Goal: Task Accomplishment & Management: Manage account settings

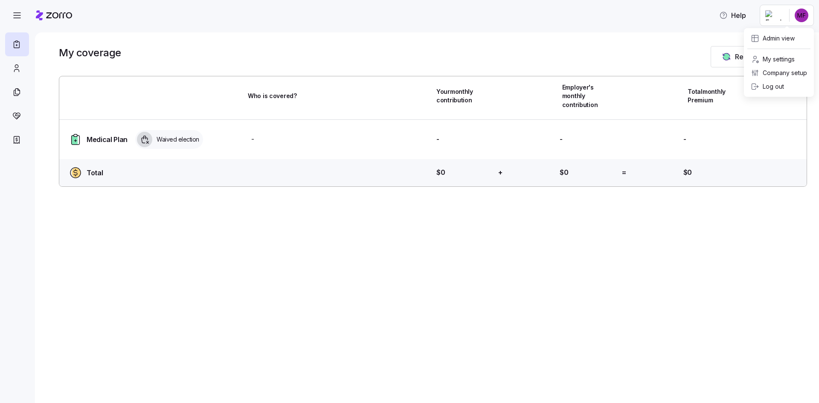
click at [803, 13] on html "Help My coverage Report a Life Event Who is covered? Your monthly contribution …" at bounding box center [409, 199] width 819 height 398
click at [784, 38] on div "Admin view" at bounding box center [773, 38] width 44 height 9
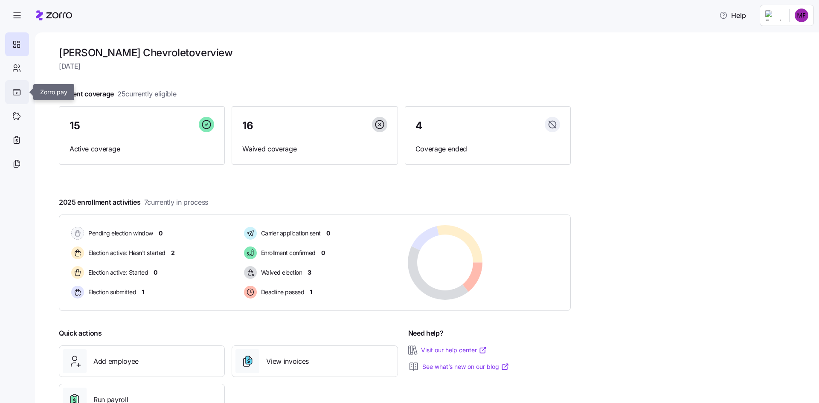
click at [16, 95] on icon at bounding box center [16, 92] width 7 height 5
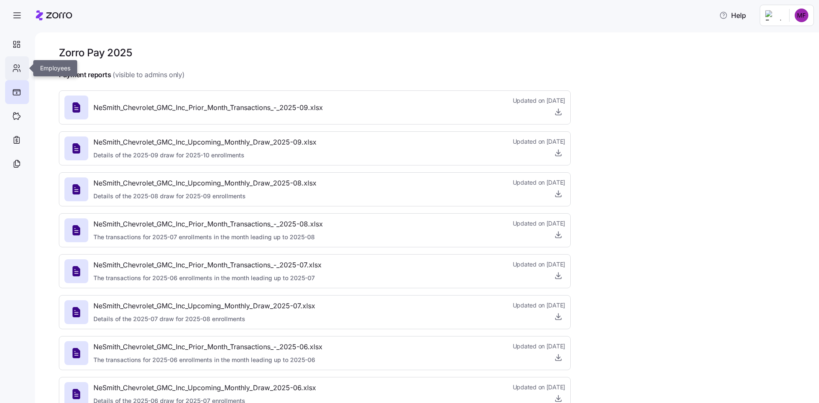
click at [17, 79] on div at bounding box center [17, 68] width 24 height 24
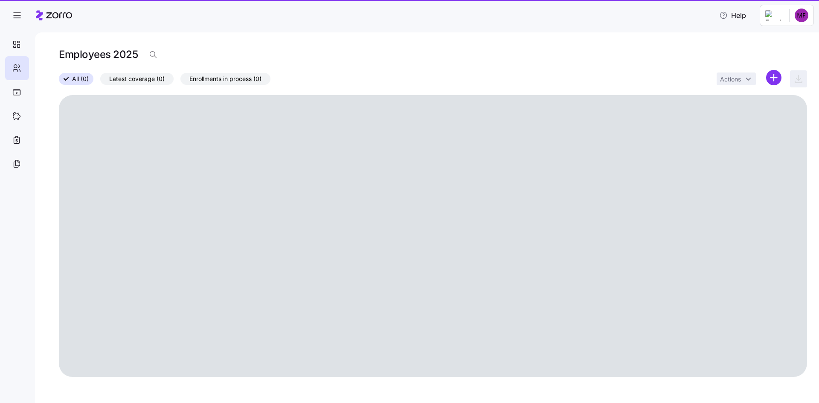
click at [18, 73] on icon at bounding box center [16, 68] width 9 height 10
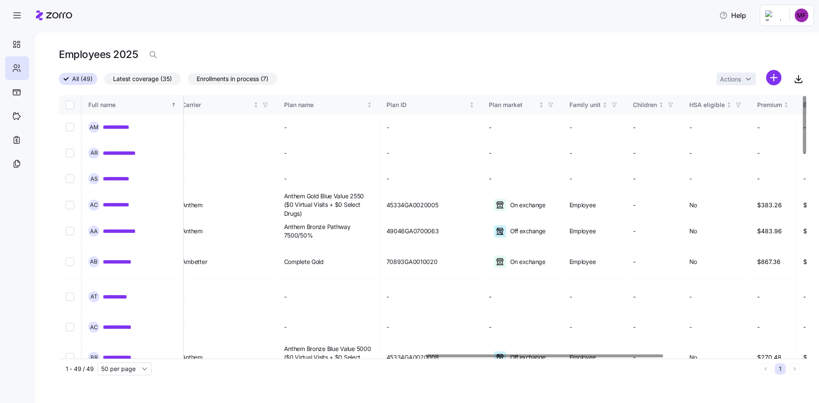
scroll to position [0, 1297]
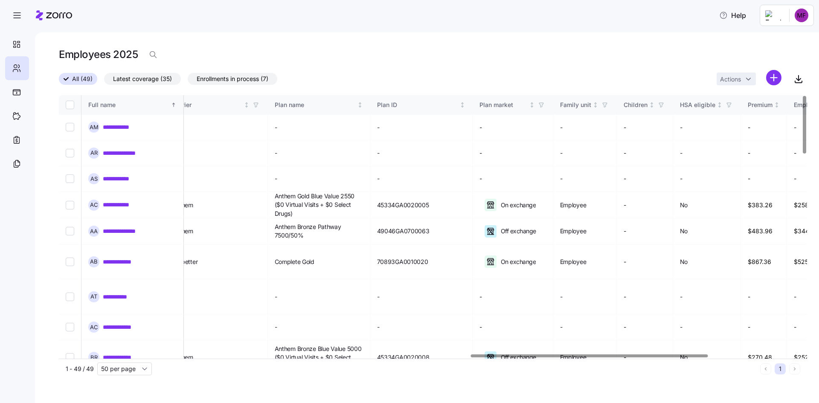
click at [682, 357] on div at bounding box center [589, 355] width 237 height 3
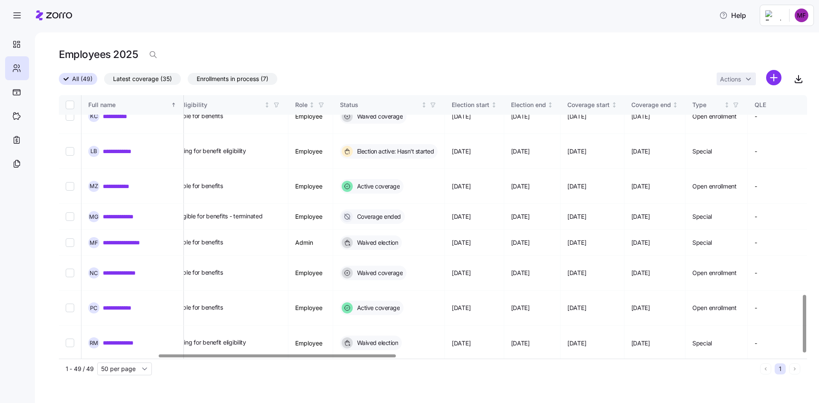
scroll to position [910, 300]
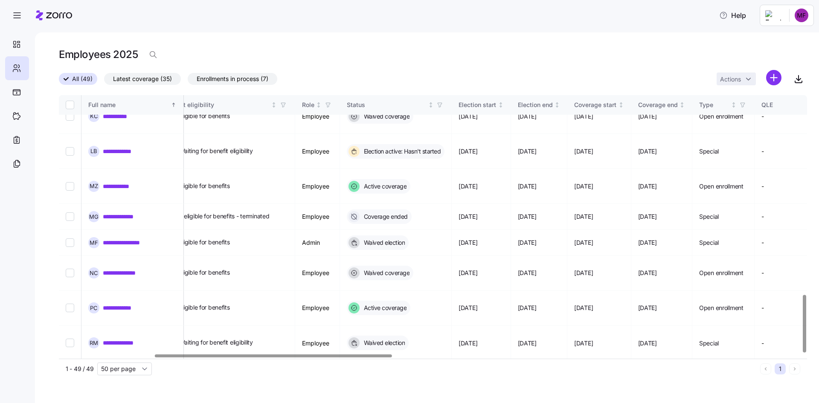
click at [240, 354] on div at bounding box center [273, 355] width 237 height 3
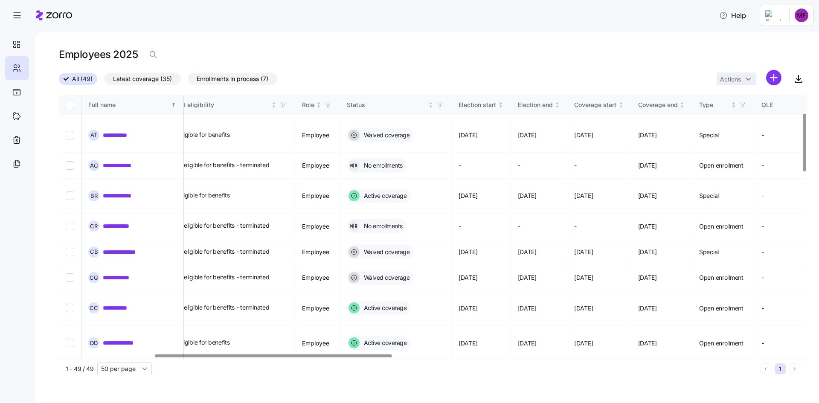
scroll to position [0, 300]
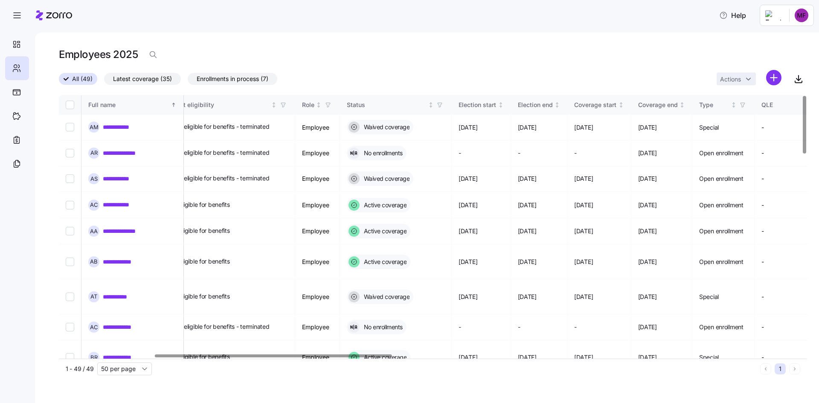
click at [803, 96] on div at bounding box center [804, 125] width 3 height 58
click at [70, 201] on input "Select record 4" at bounding box center [70, 205] width 9 height 9
checkbox input "true"
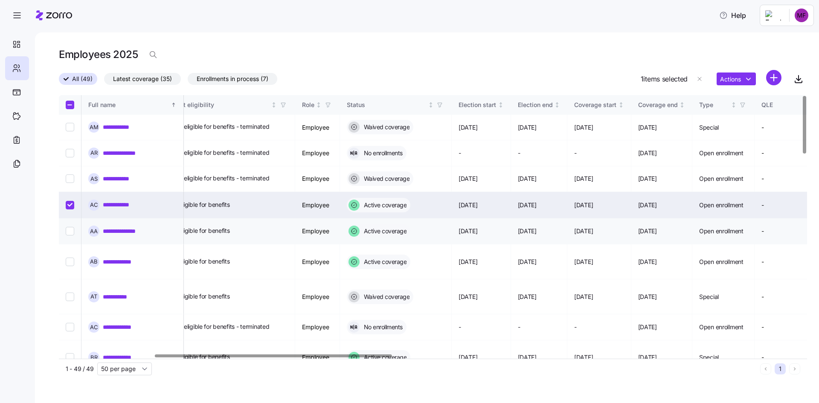
click at [70, 227] on input "Select record 5" at bounding box center [70, 231] width 9 height 9
checkbox input "true"
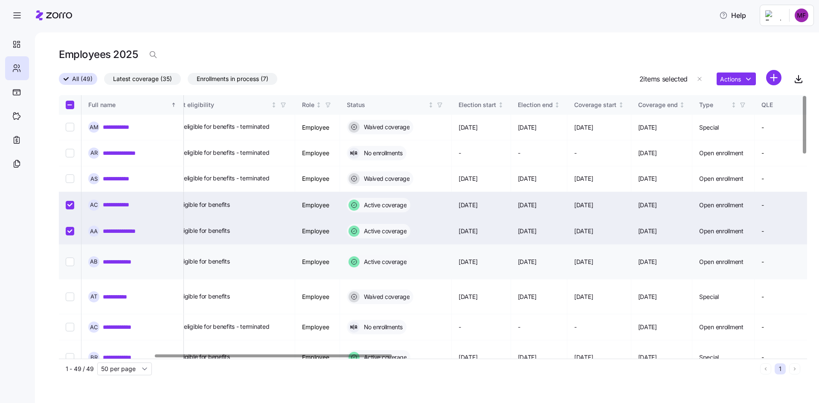
click at [73, 258] on input "Select record 6" at bounding box center [70, 262] width 9 height 9
checkbox input "true"
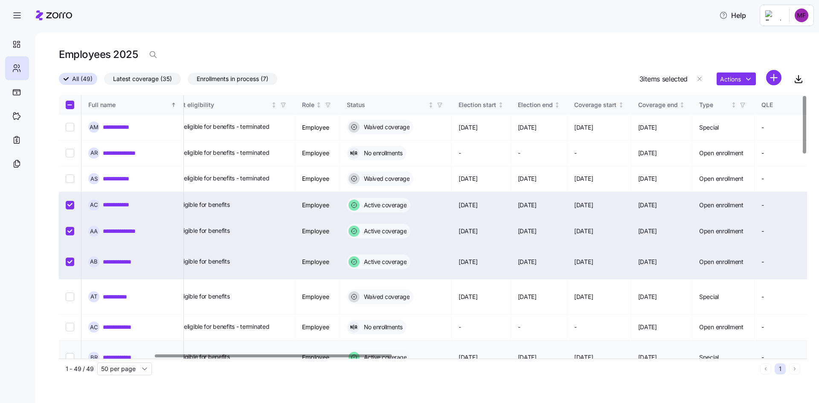
click at [69, 353] on input "Select record 9" at bounding box center [70, 357] width 9 height 9
checkbox input "true"
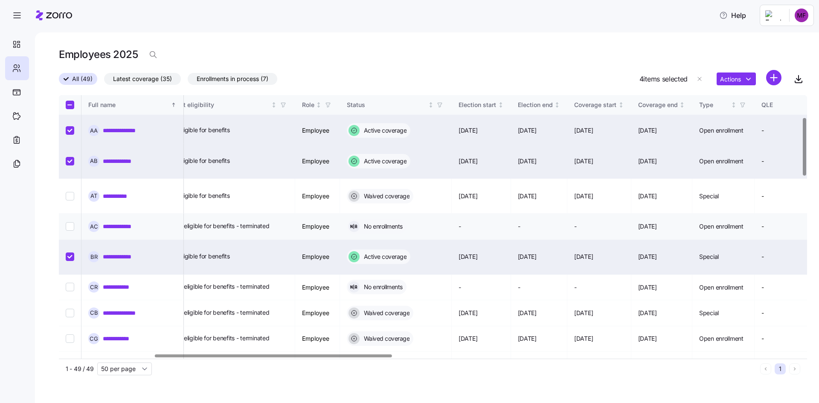
scroll to position [128, 300]
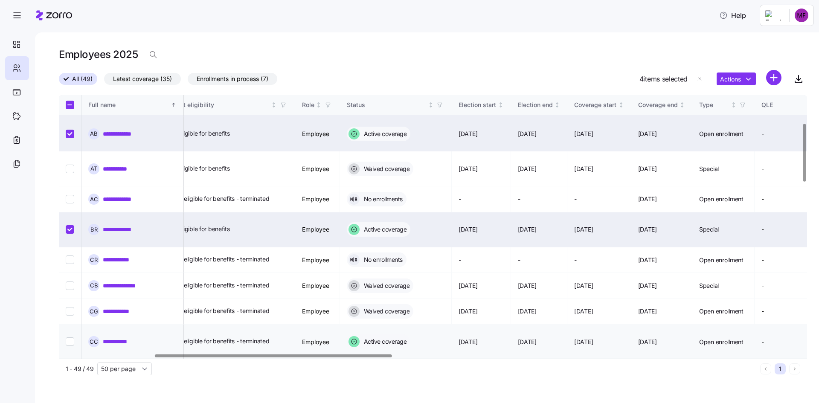
click at [69, 337] on input "Select record 13" at bounding box center [70, 341] width 9 height 9
checkbox input "true"
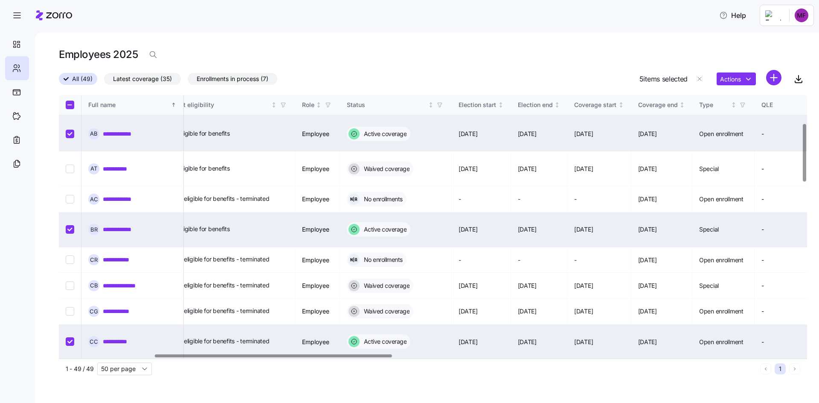
click at [73, 372] on input "Select record 14" at bounding box center [70, 376] width 9 height 9
checkbox input "true"
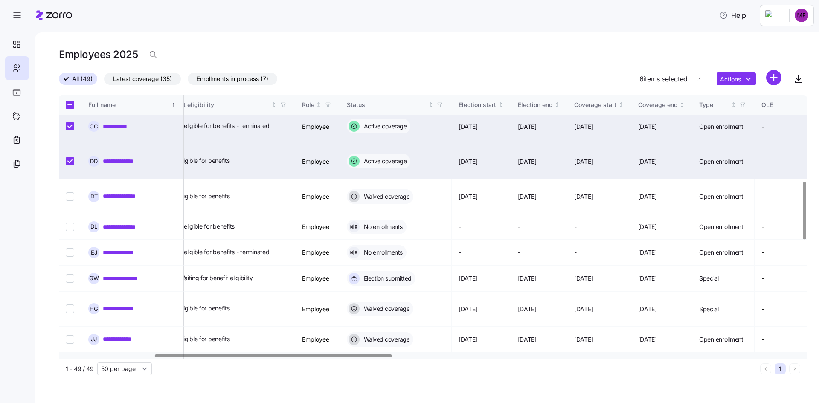
scroll to position [427, 300]
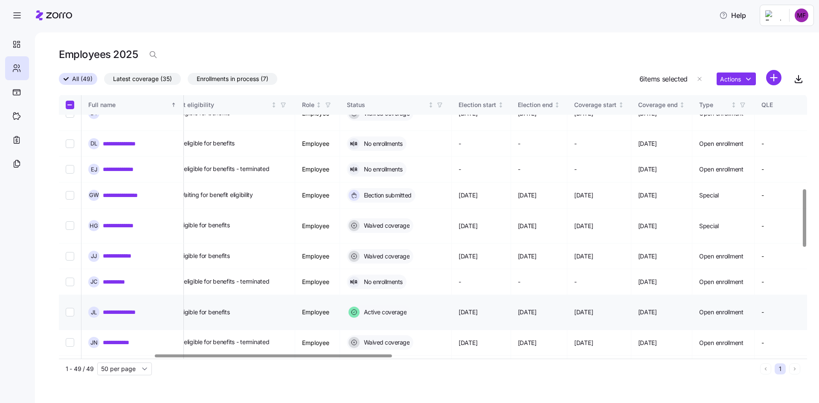
click at [68, 308] on input "Select record 22" at bounding box center [70, 312] width 9 height 9
checkbox input "true"
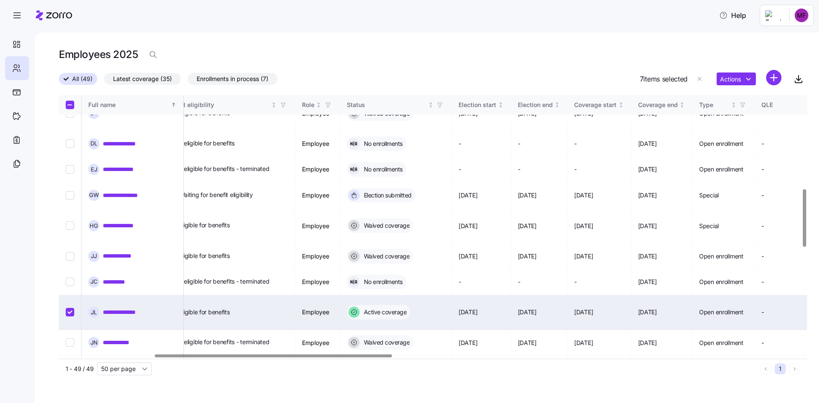
checkbox input "true"
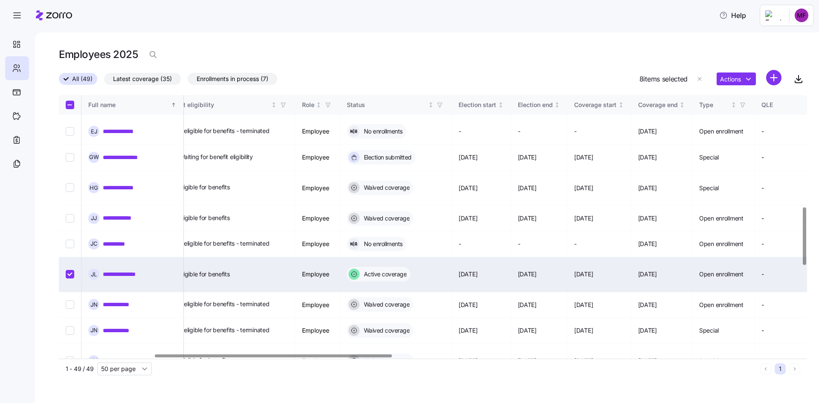
scroll to position [512, 300]
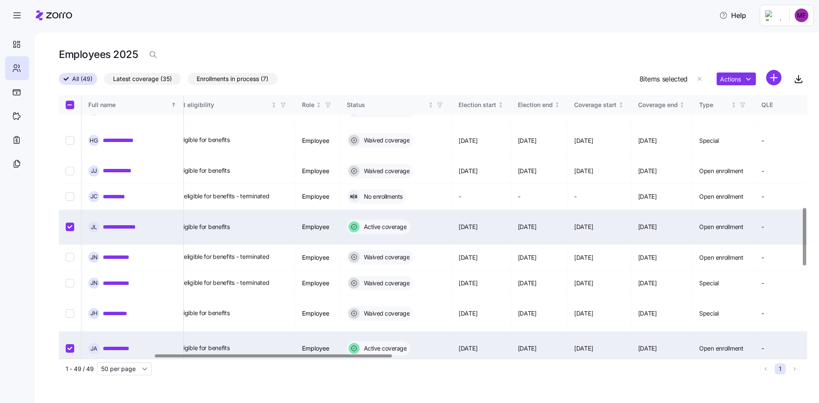
checkbox input "true"
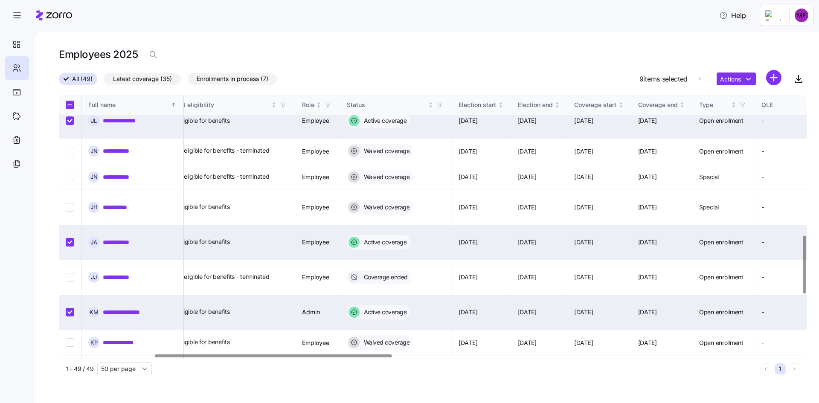
scroll to position [640, 300]
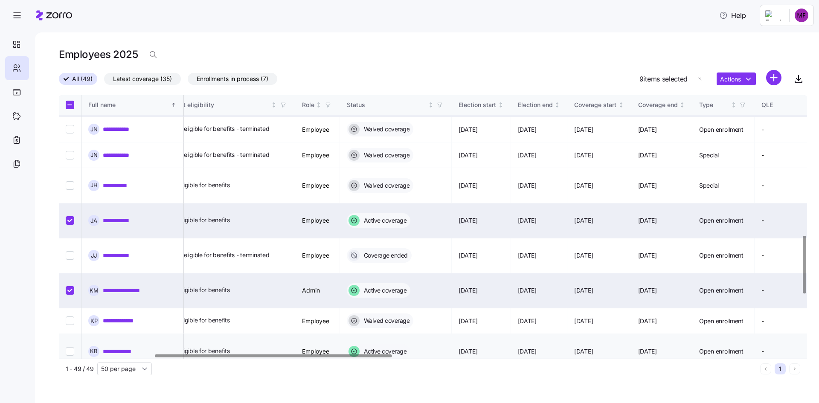
click at [70, 347] on input "Select record 30" at bounding box center [70, 351] width 9 height 9
checkbox input "true"
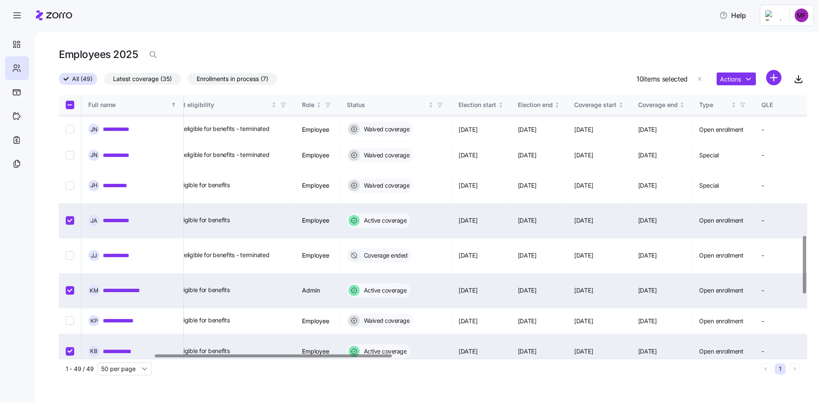
checkbox input "true"
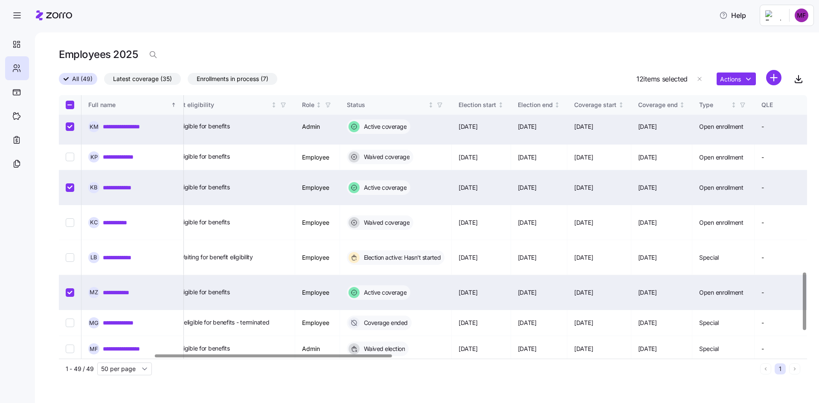
scroll to position [810, 300]
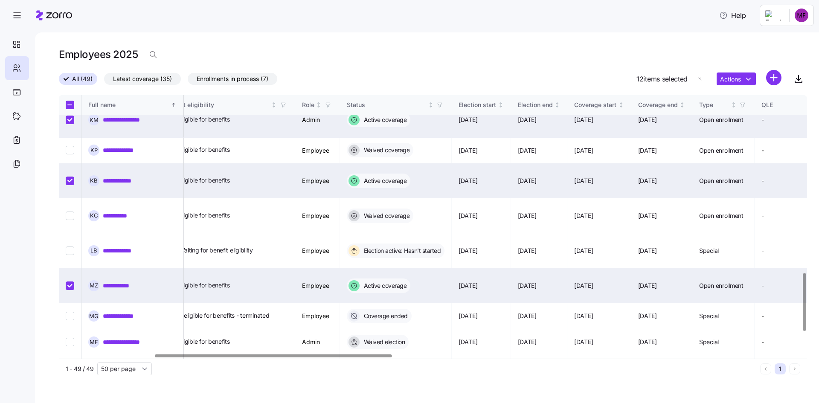
drag, startPoint x: 67, startPoint y: 203, endPoint x: 70, endPoint y: 208, distance: 5.3
checkbox input "true"
drag, startPoint x: 72, startPoint y: 299, endPoint x: 136, endPoint y: 301, distance: 64.4
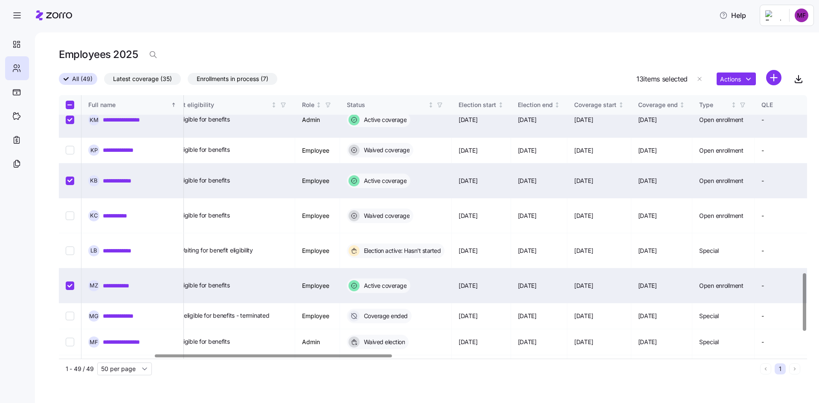
checkbox input "true"
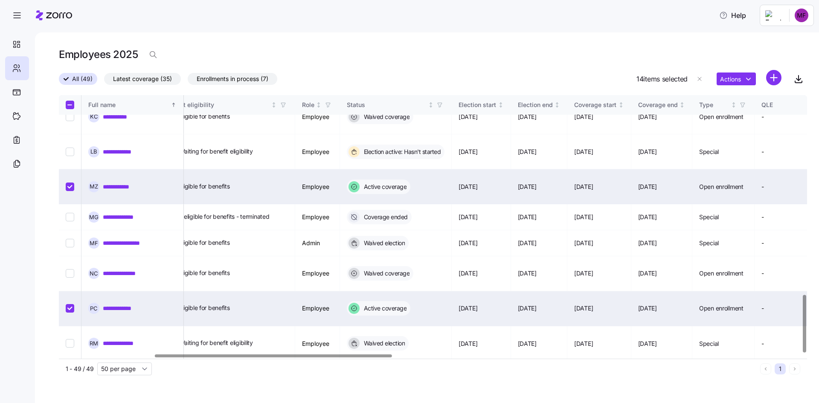
scroll to position [910, 300]
drag, startPoint x: 70, startPoint y: 319, endPoint x: 94, endPoint y: 319, distance: 24.3
checkbox input "true"
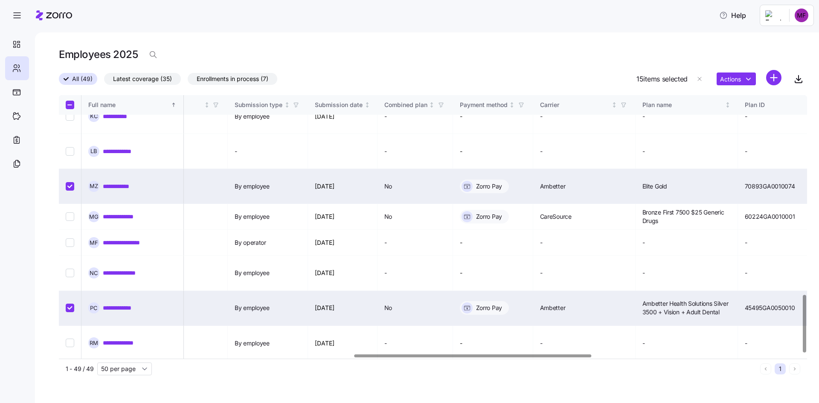
scroll to position [910, 930]
click at [412, 357] on div at bounding box center [473, 355] width 237 height 3
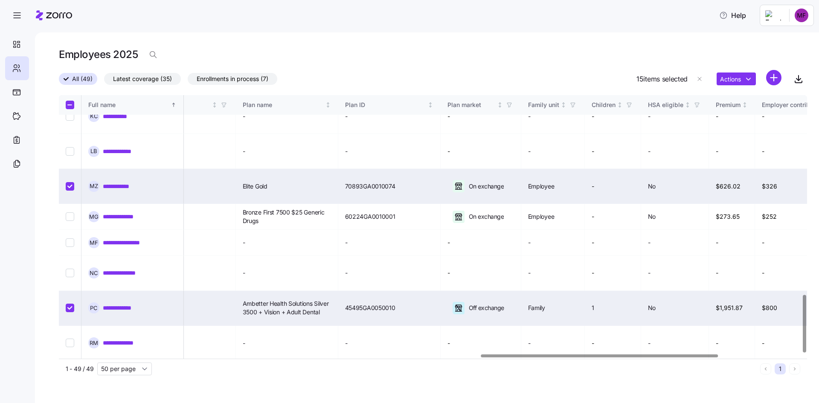
click at [599, 359] on div at bounding box center [430, 356] width 743 height 5
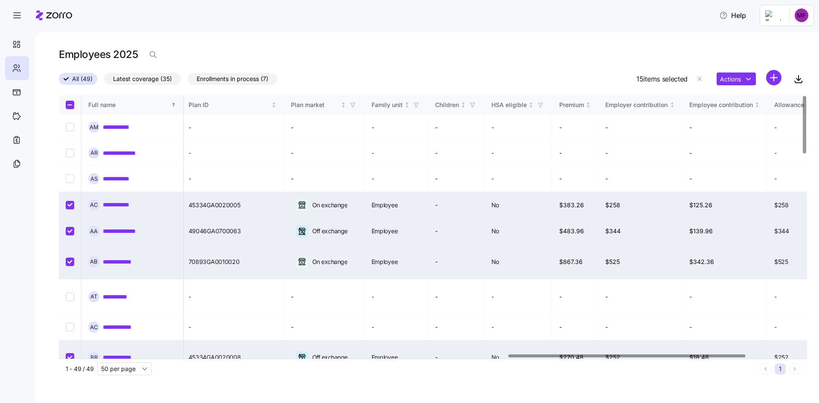
scroll to position [0, 1488]
click at [568, 354] on div at bounding box center [649, 355] width 237 height 3
click at [798, 77] on icon "button" at bounding box center [798, 77] width 0 height 5
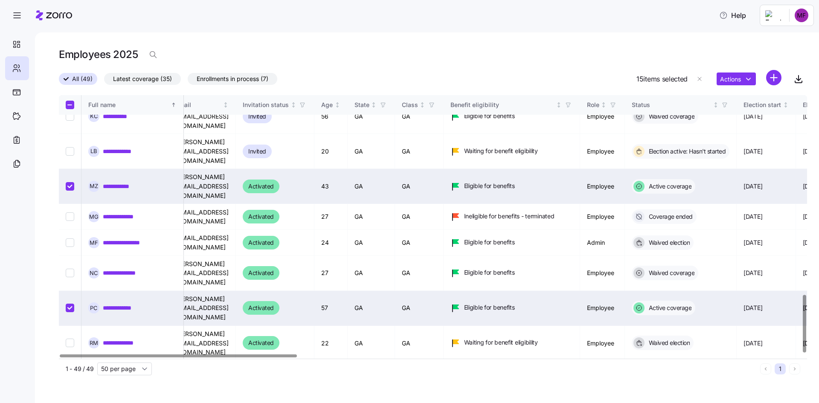
scroll to position [910, 0]
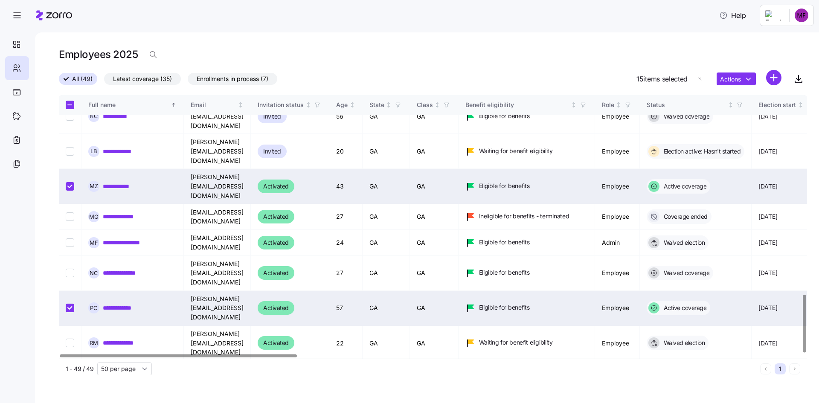
click at [74, 354] on div at bounding box center [178, 355] width 237 height 3
click at [308, 354] on div at bounding box center [430, 356] width 743 height 5
click at [60, 354] on div at bounding box center [178, 355] width 237 height 3
click at [557, 32] on div "**********" at bounding box center [427, 217] width 784 height 371
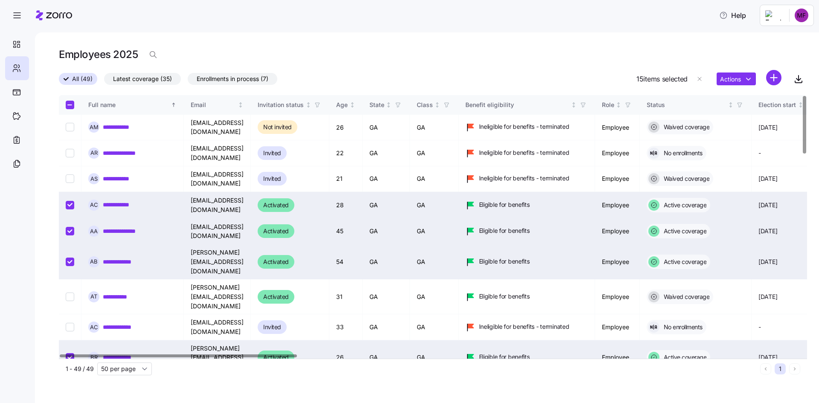
scroll to position [0, 0]
click at [160, 357] on div at bounding box center [178, 355] width 237 height 3
click at [295, 47] on div "Employees 2025" at bounding box center [433, 54] width 748 height 17
click at [292, 125] on span "Not invited" at bounding box center [277, 127] width 29 height 10
click at [157, 102] on div "Full name" at bounding box center [128, 104] width 81 height 9
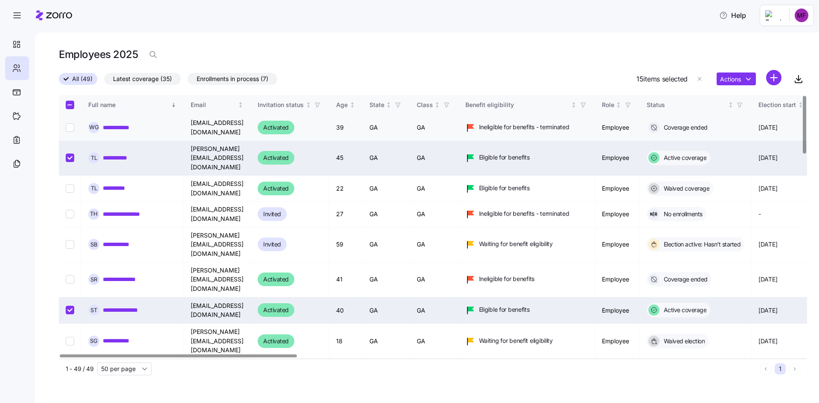
click at [147, 119] on td "**********" at bounding box center [132, 128] width 102 height 26
click at [147, 106] on div "Full name" at bounding box center [128, 104] width 81 height 9
